Goal: Complete application form

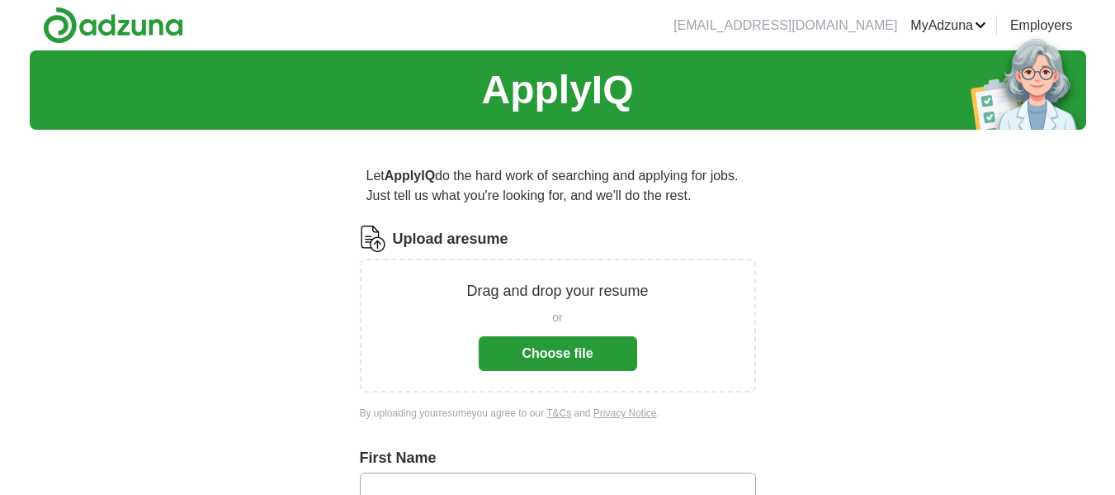
click at [551, 357] on button "Choose file" at bounding box center [558, 353] width 159 height 35
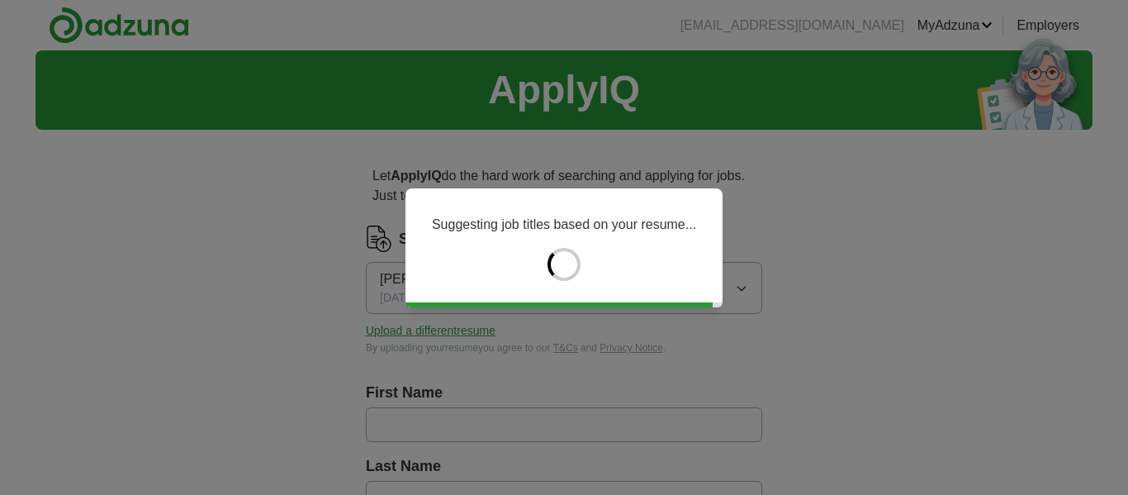
type input "*****"
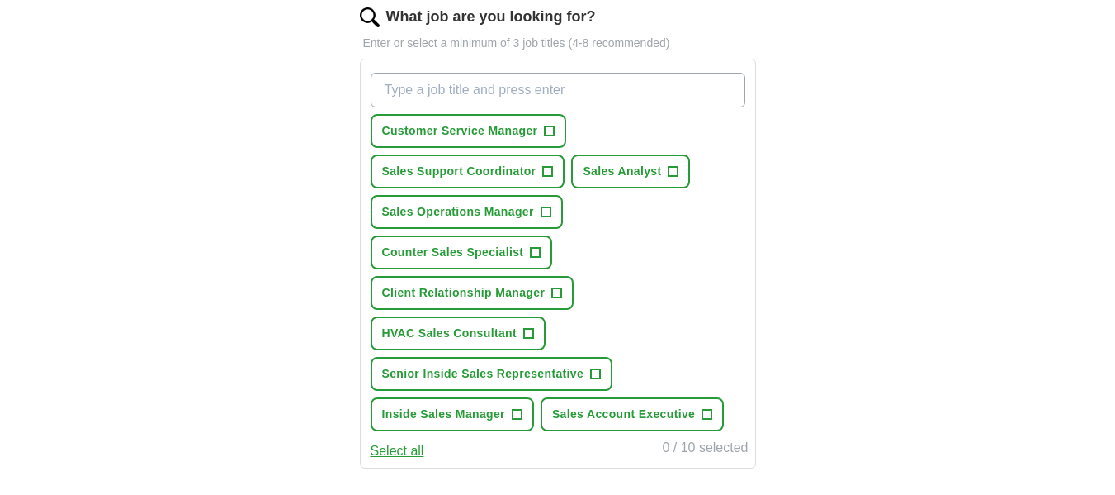
scroll to position [578, 0]
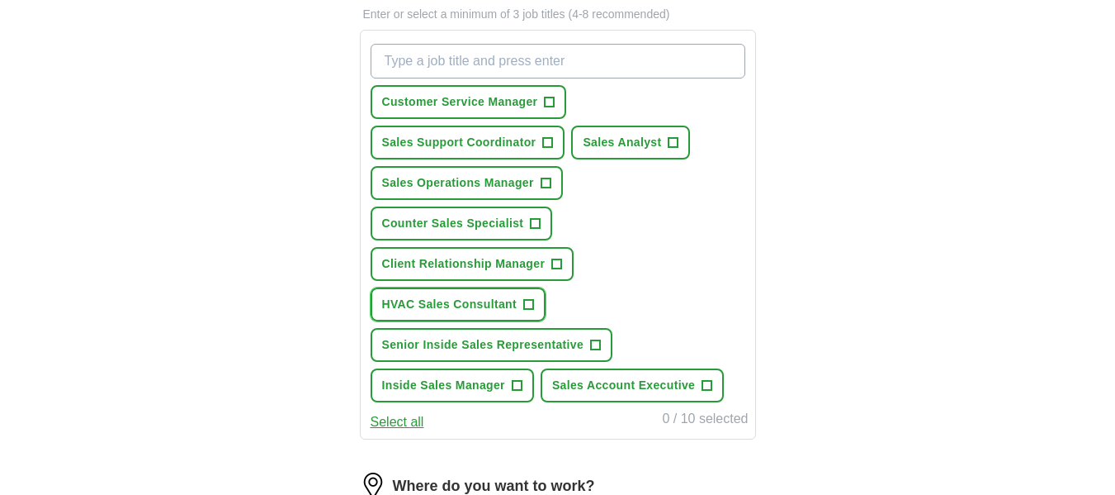
click at [472, 301] on span "HVAC Sales Consultant" at bounding box center [449, 304] width 135 height 17
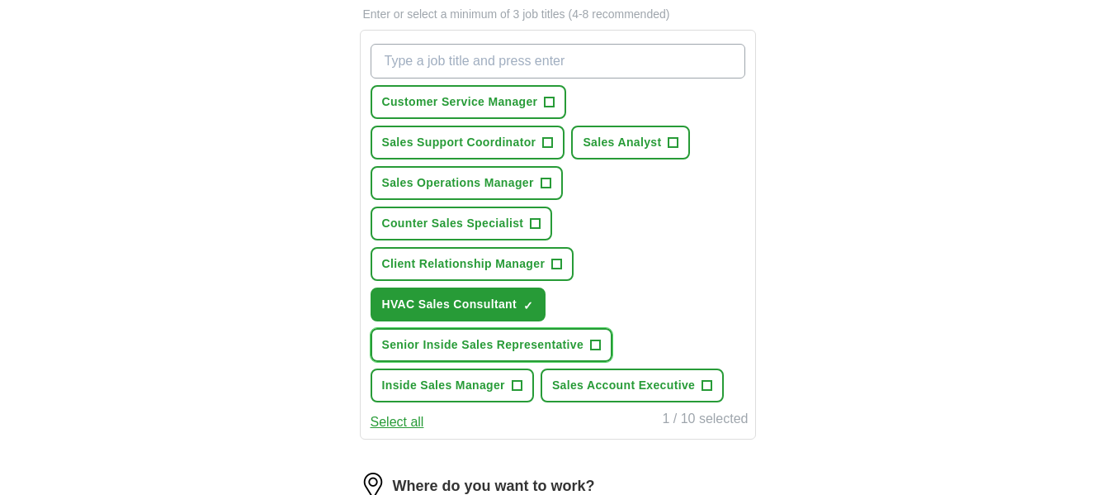
click at [463, 347] on span "Senior Inside Sales Representative" at bounding box center [483, 344] width 202 height 17
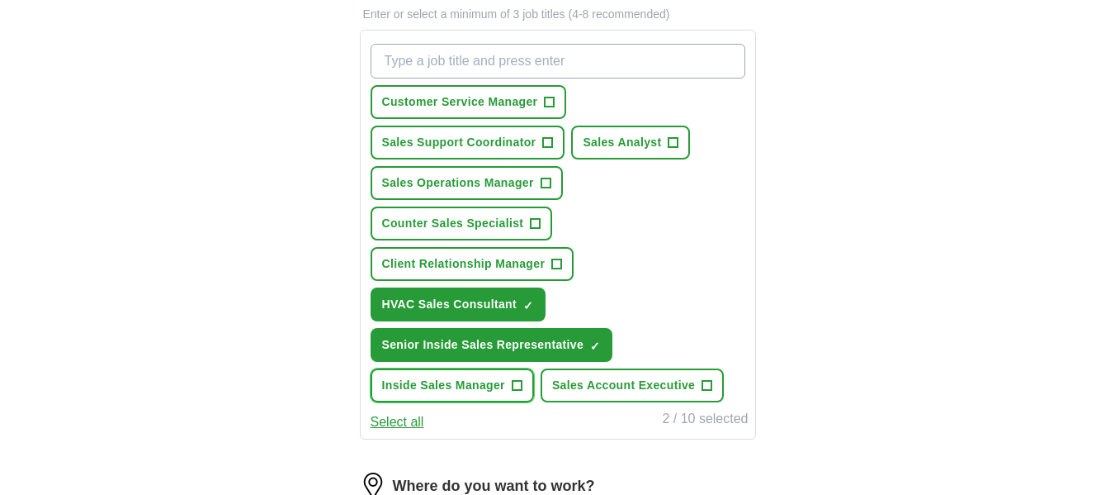
click at [457, 383] on span "Inside Sales Manager" at bounding box center [443, 384] width 123 height 17
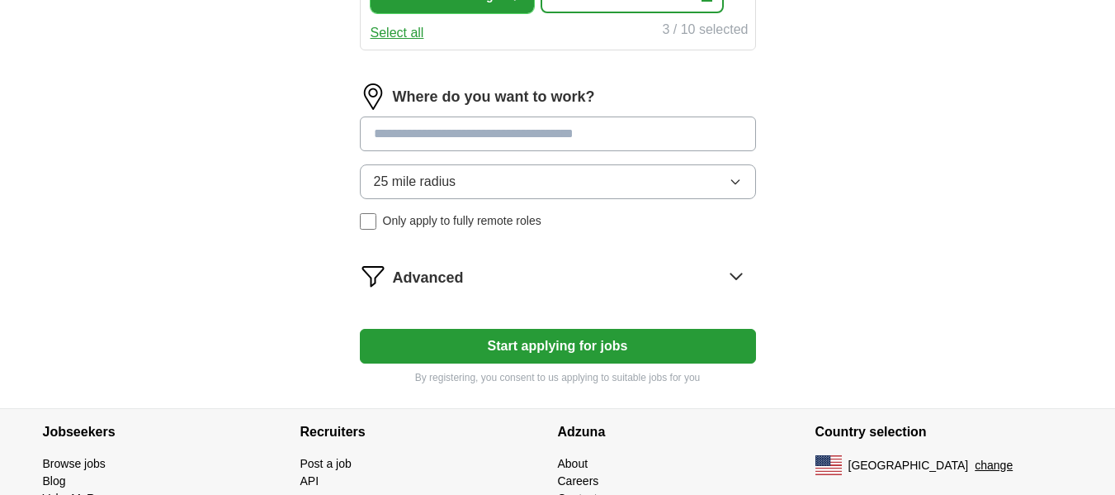
scroll to position [991, 0]
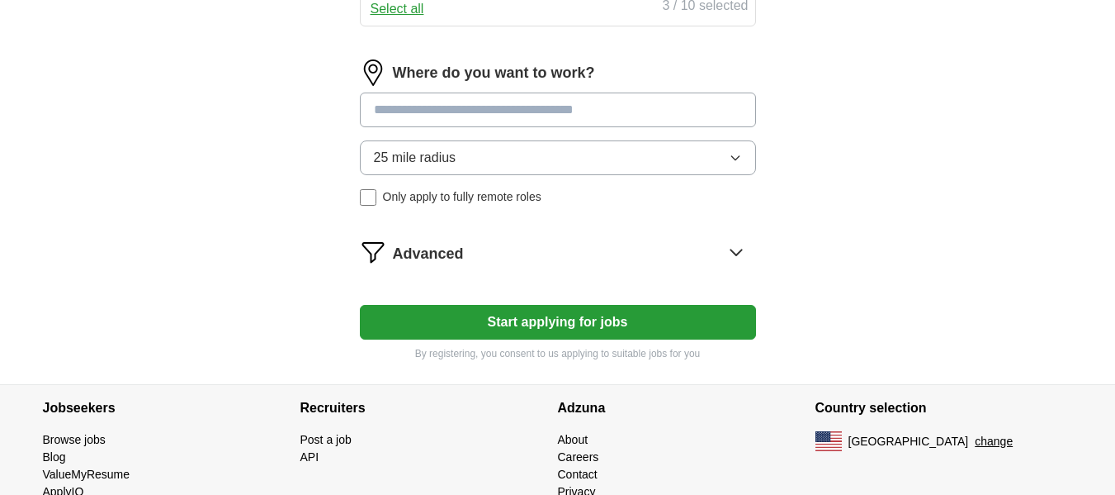
click at [592, 324] on button "Start applying for jobs" at bounding box center [558, 322] width 396 height 35
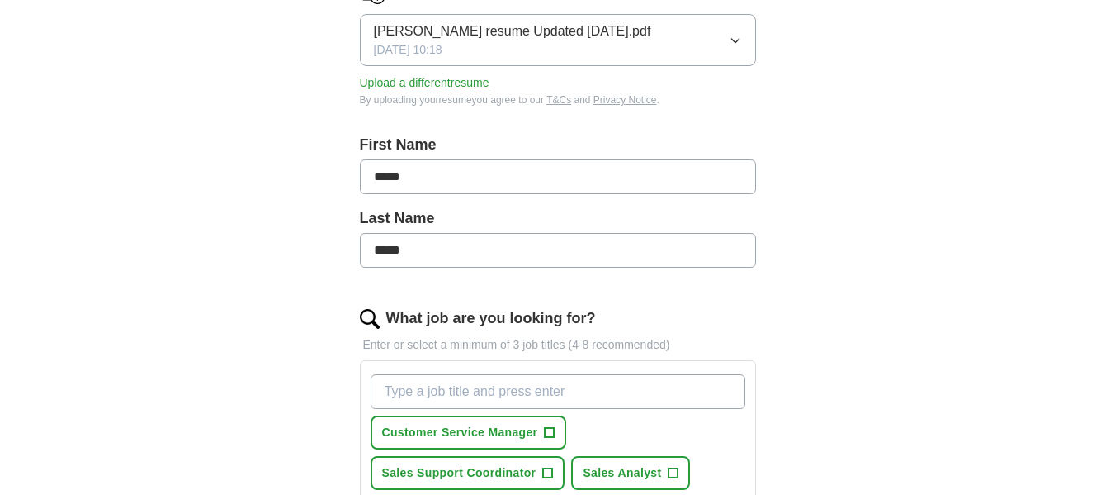
scroll to position [0, 0]
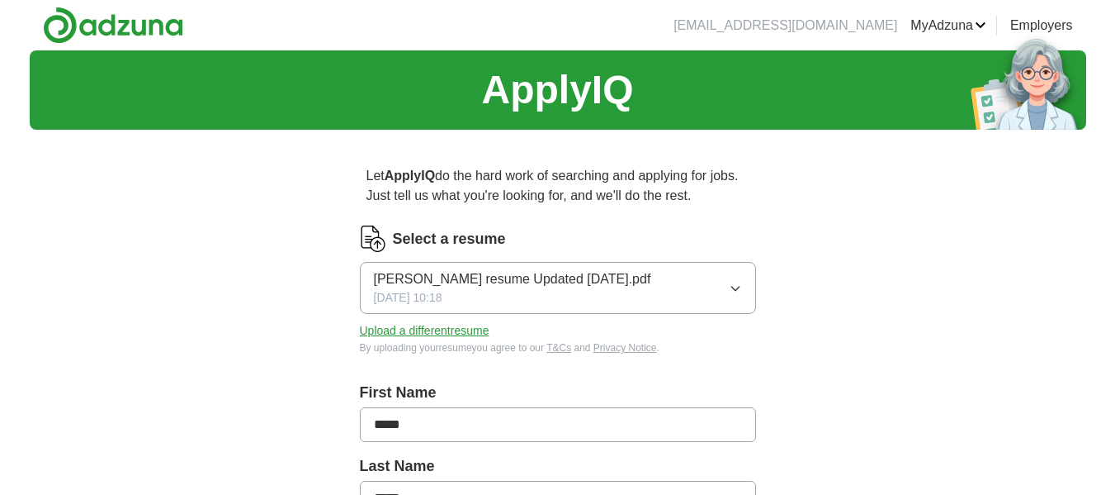
click at [1033, 31] on link "Employers" at bounding box center [1041, 26] width 63 height 20
